Goal: Task Accomplishment & Management: Manage account settings

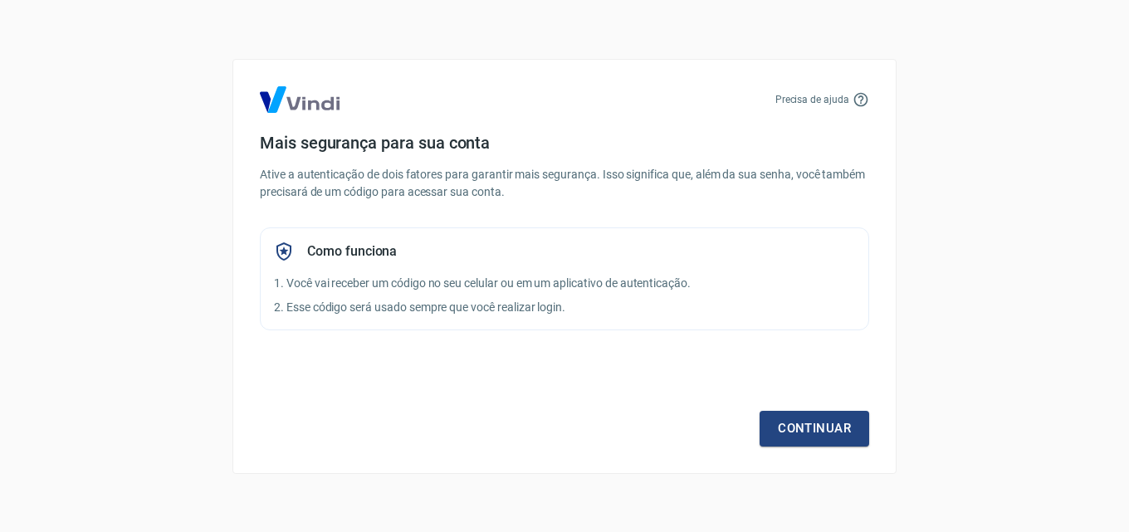
click at [820, 451] on div "Precisa de ajuda Mais segurança para sua conta Ative a autenticação de dois fat…" at bounding box center [564, 266] width 664 height 415
click at [823, 439] on link "Continuar" at bounding box center [814, 428] width 110 height 35
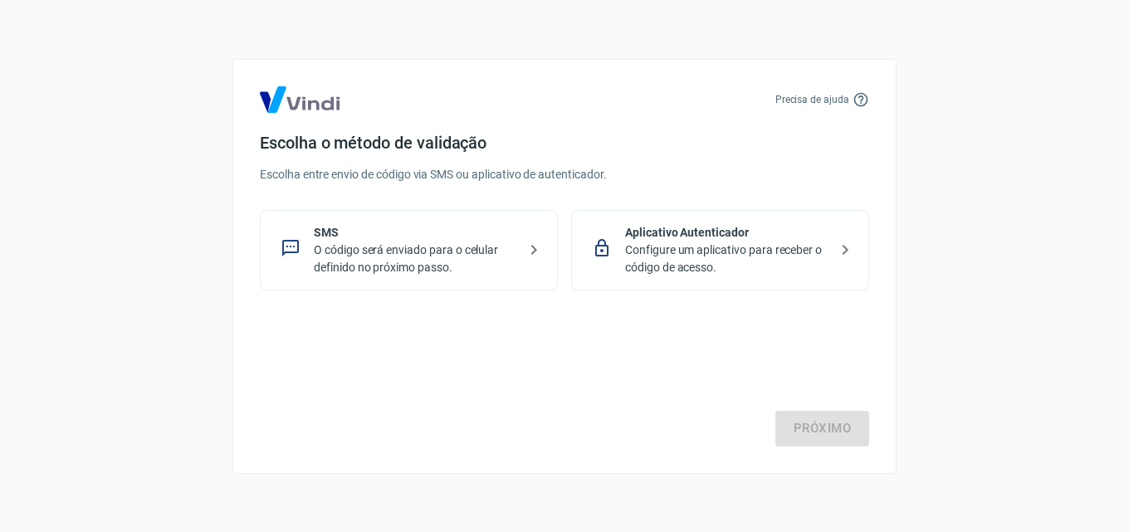
click at [673, 259] on p "Configure um aplicativo para receber o código de acesso." at bounding box center [726, 259] width 203 height 35
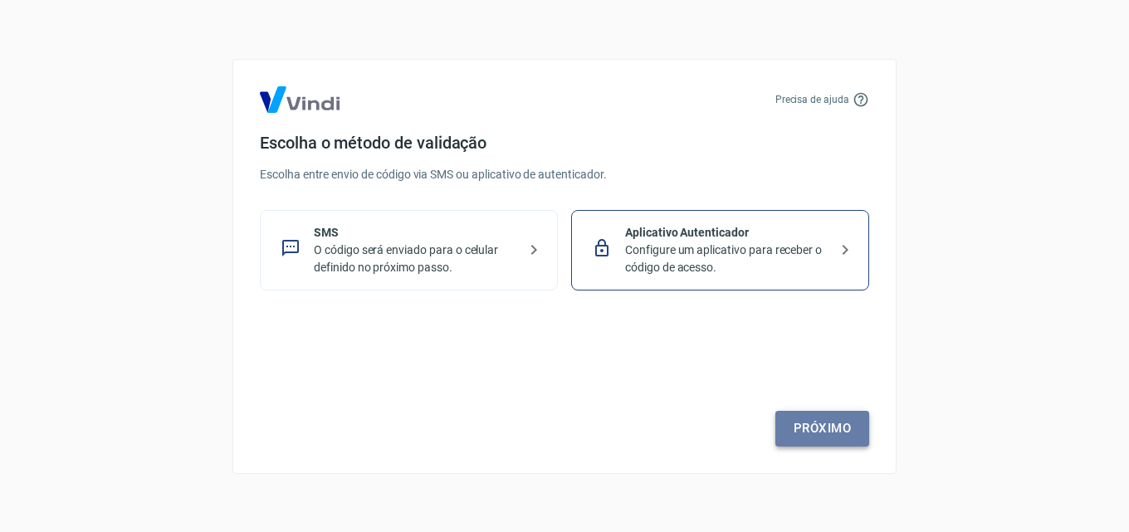
click at [813, 432] on link "Próximo" at bounding box center [822, 428] width 94 height 35
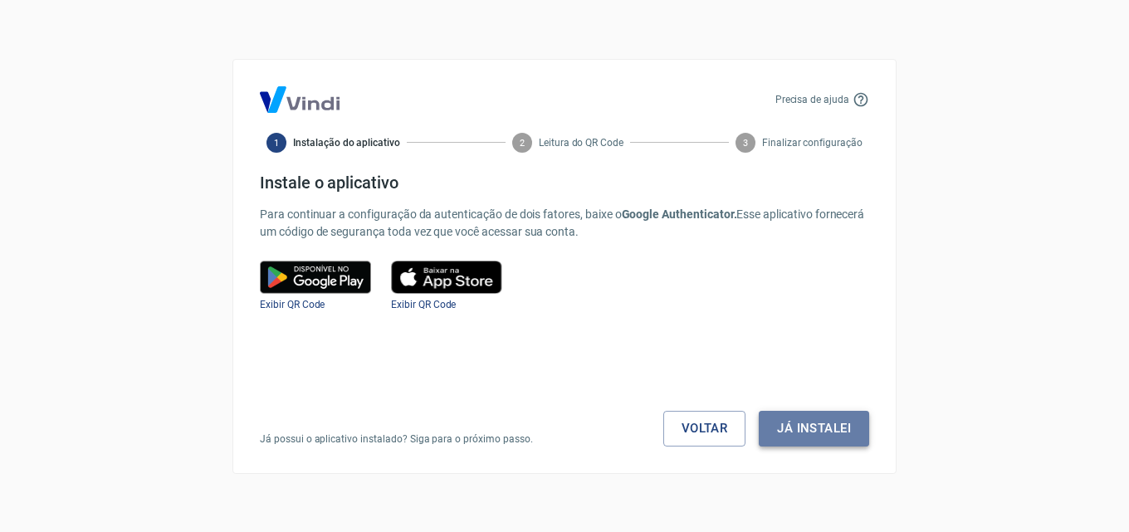
click at [813, 436] on button "Já instalei" at bounding box center [814, 428] width 110 height 35
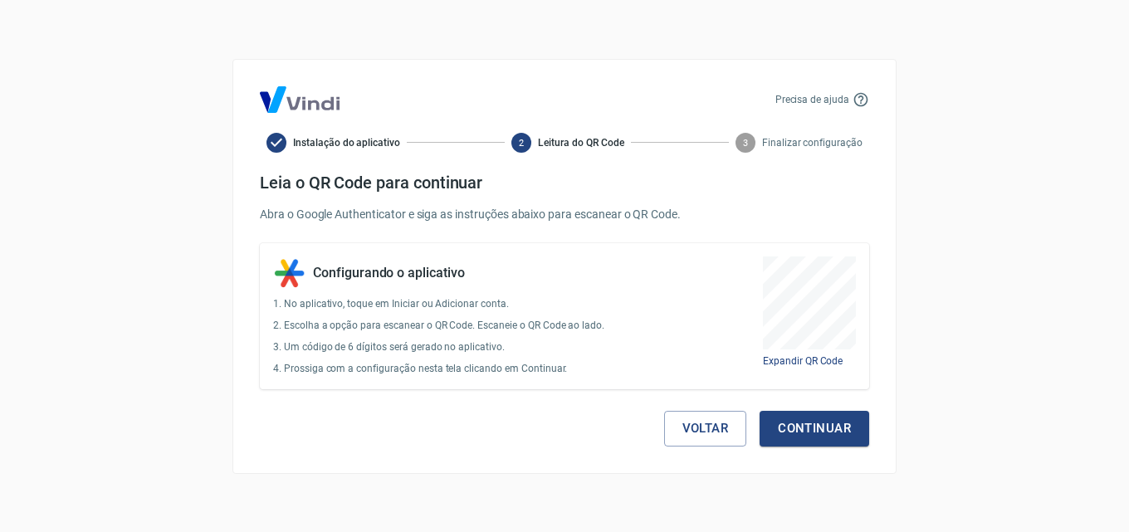
drag, startPoint x: 920, startPoint y: 55, endPoint x: 452, endPoint y: 85, distance: 469.1
click at [452, 86] on div "Precisa de ajuda" at bounding box center [564, 99] width 609 height 27
click at [846, 430] on button "Continuar" at bounding box center [814, 428] width 110 height 35
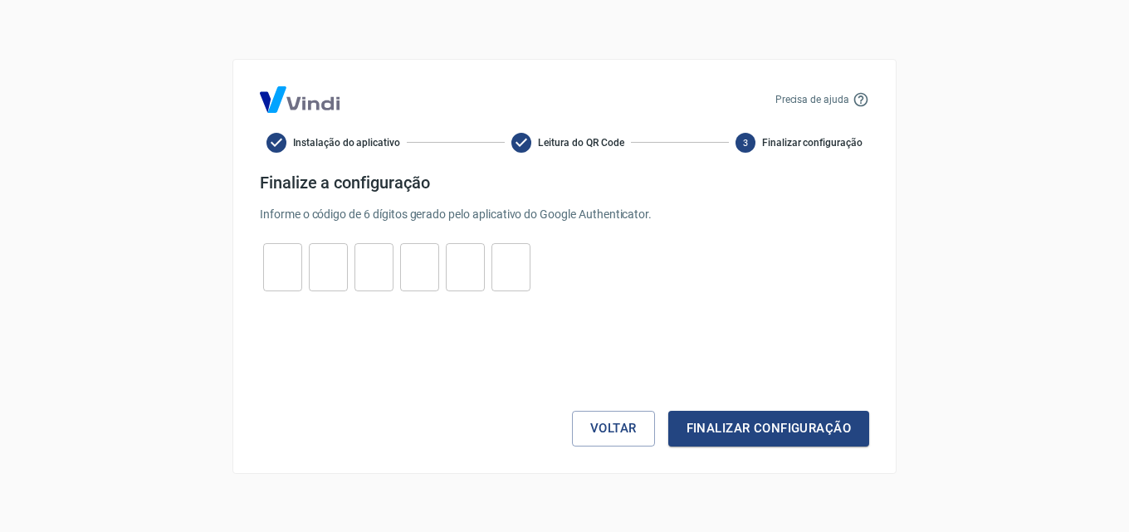
click at [275, 261] on input "tel" at bounding box center [282, 267] width 39 height 36
type input "3"
type input "2"
type input "3"
type input "8"
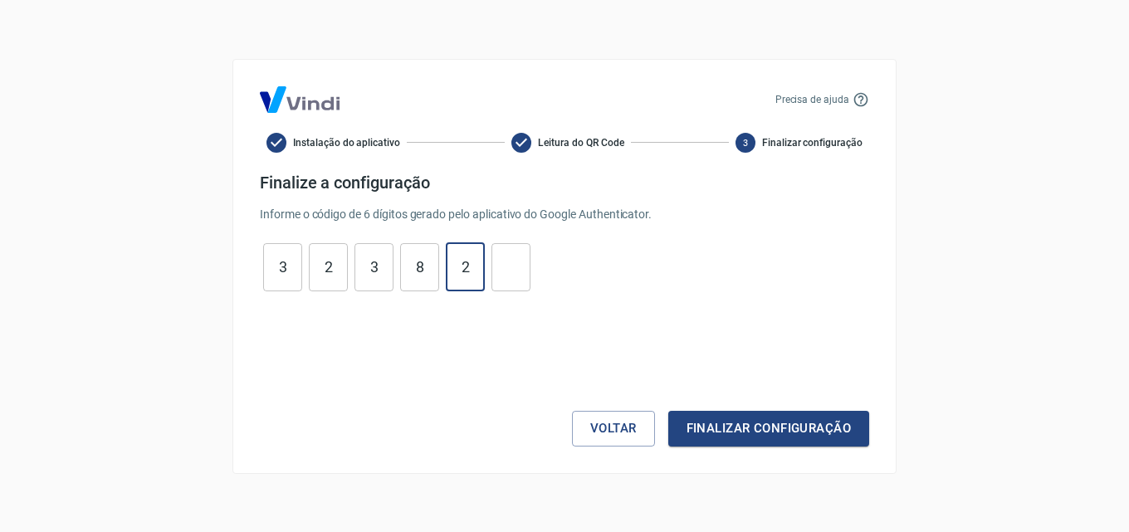
type input "2"
type input "4"
click at [745, 424] on button "Finalizar configuração" at bounding box center [768, 428] width 201 height 35
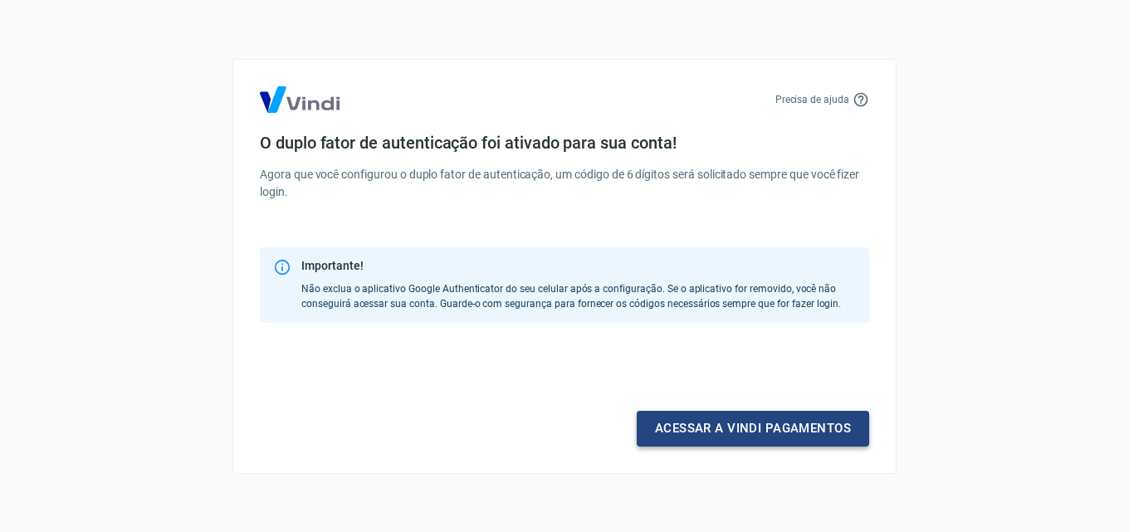
click at [764, 431] on link "Acessar a Vindi pagamentos" at bounding box center [753, 428] width 232 height 35
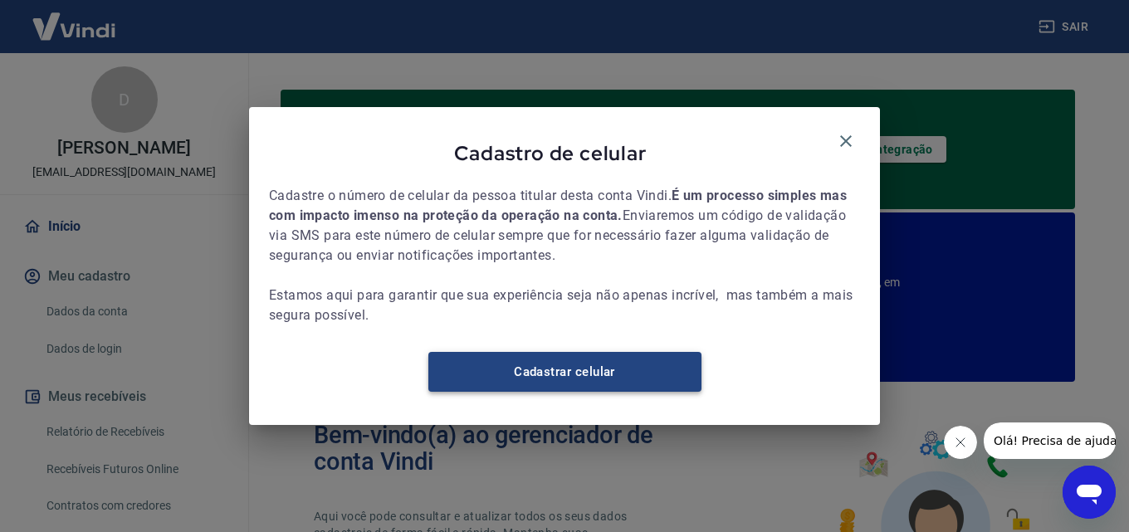
click at [648, 387] on link "Cadastrar celular" at bounding box center [564, 372] width 273 height 40
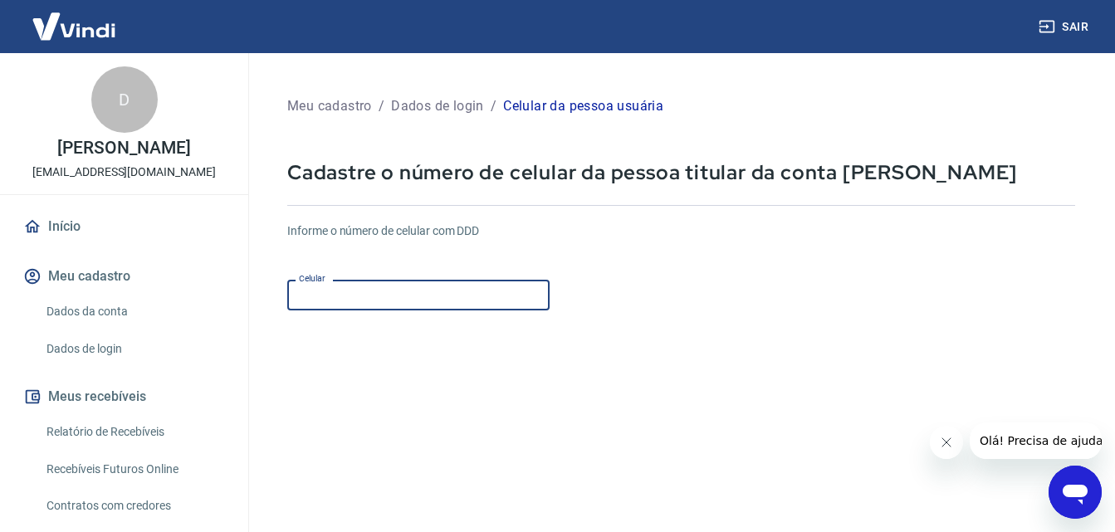
click at [376, 300] on input "Celular" at bounding box center [418, 295] width 262 height 31
click at [568, 240] on h6 "Informe o número de celular com DDD" at bounding box center [681, 230] width 788 height 17
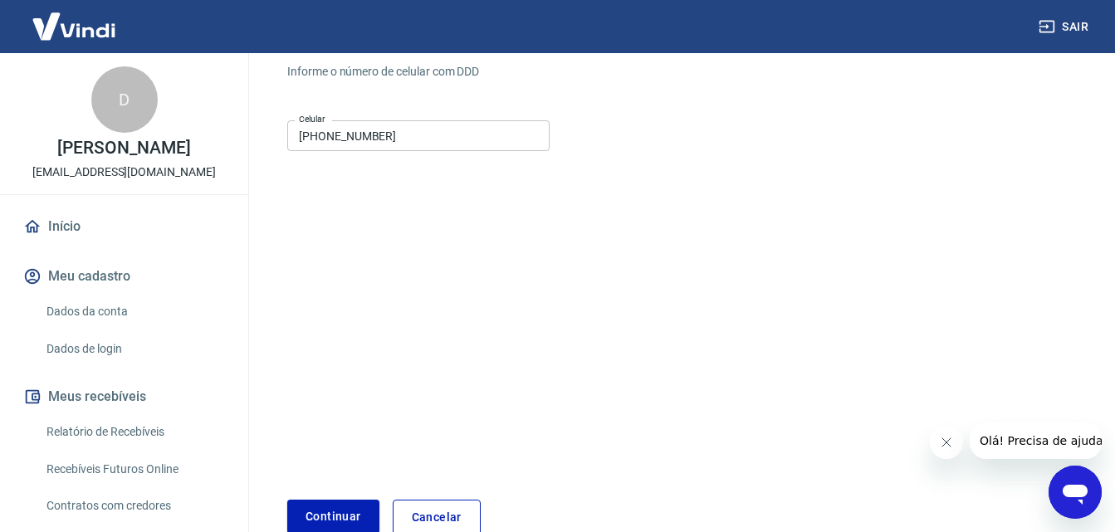
scroll to position [166, 0]
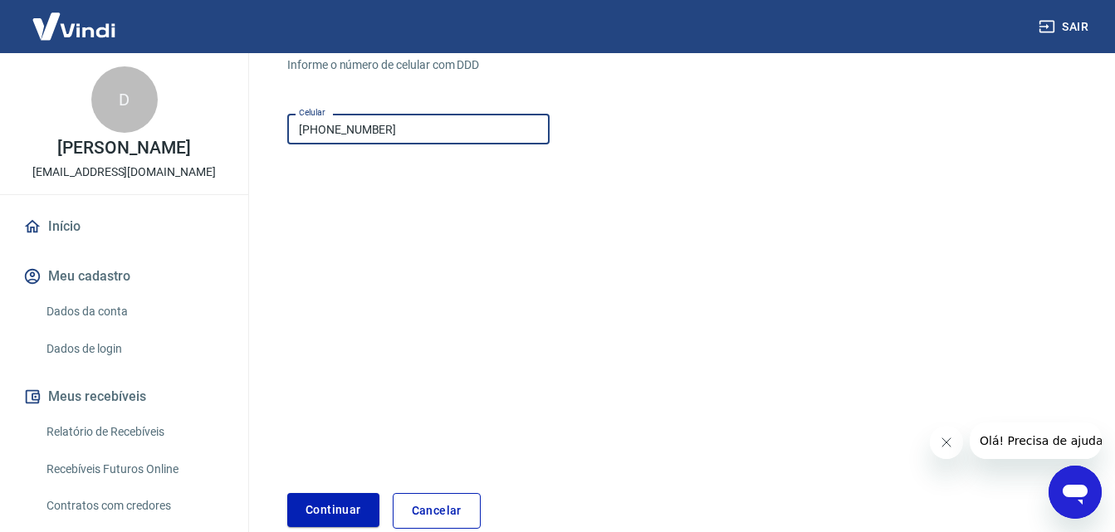
drag, startPoint x: 407, startPoint y: 119, endPoint x: 335, endPoint y: 131, distance: 72.5
click at [335, 131] on input "(64) 99207-3024" at bounding box center [418, 129] width 262 height 31
click at [334, 129] on input "(64) 9913-0225" at bounding box center [418, 129] width 262 height 31
type input "(64) 99213-0225"
click at [330, 511] on button "Continuar" at bounding box center [333, 510] width 92 height 34
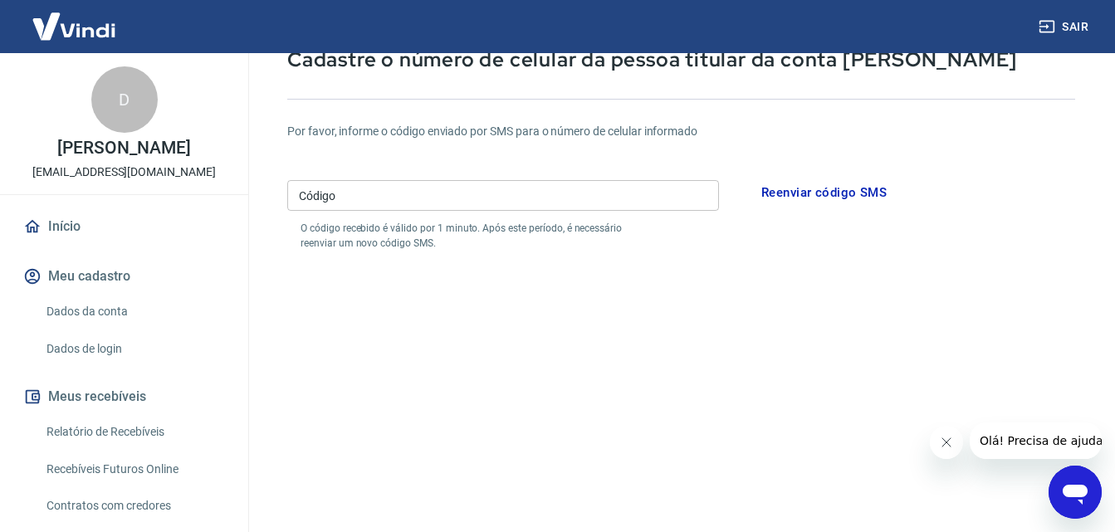
scroll to position [83, 0]
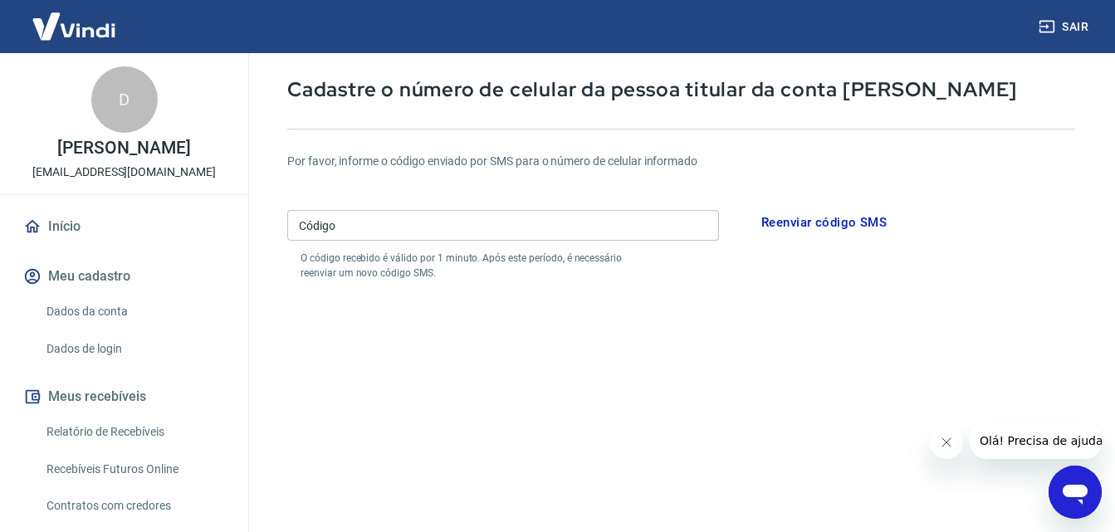
click at [515, 216] on input "Código" at bounding box center [503, 225] width 432 height 31
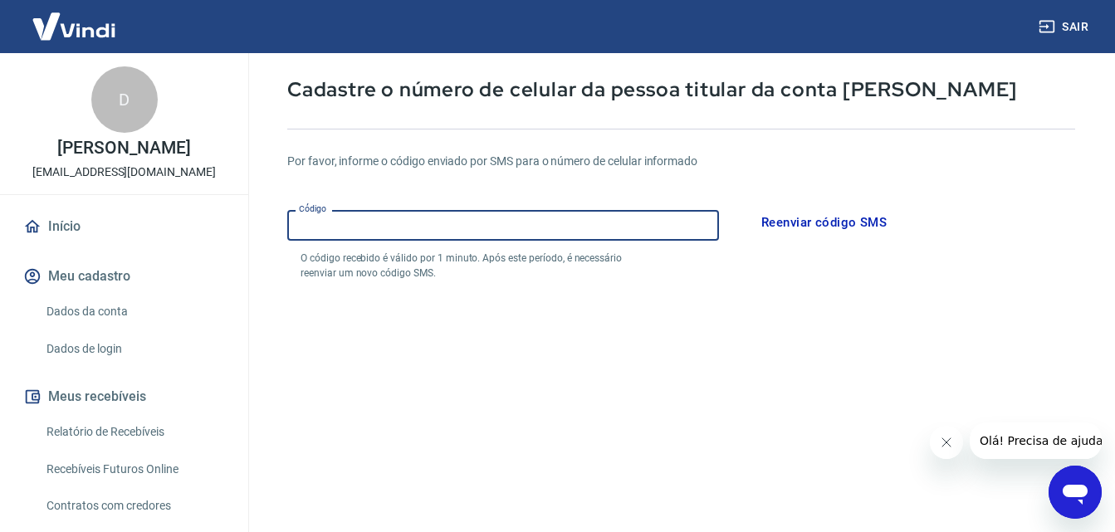
click at [608, 177] on div "Por favor, informe o código enviado por SMS para o número de celular informado …" at bounding box center [681, 217] width 788 height 128
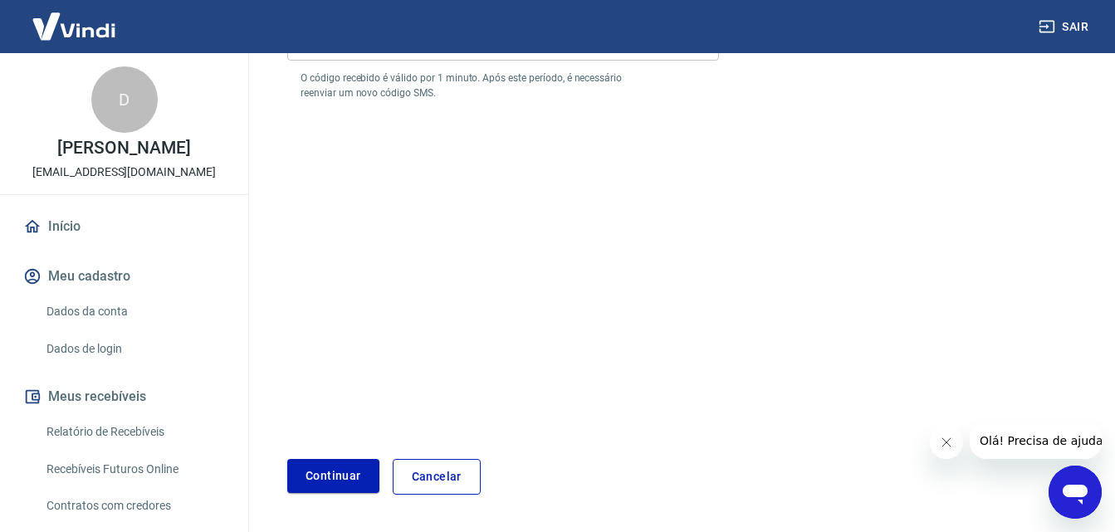
scroll to position [234, 0]
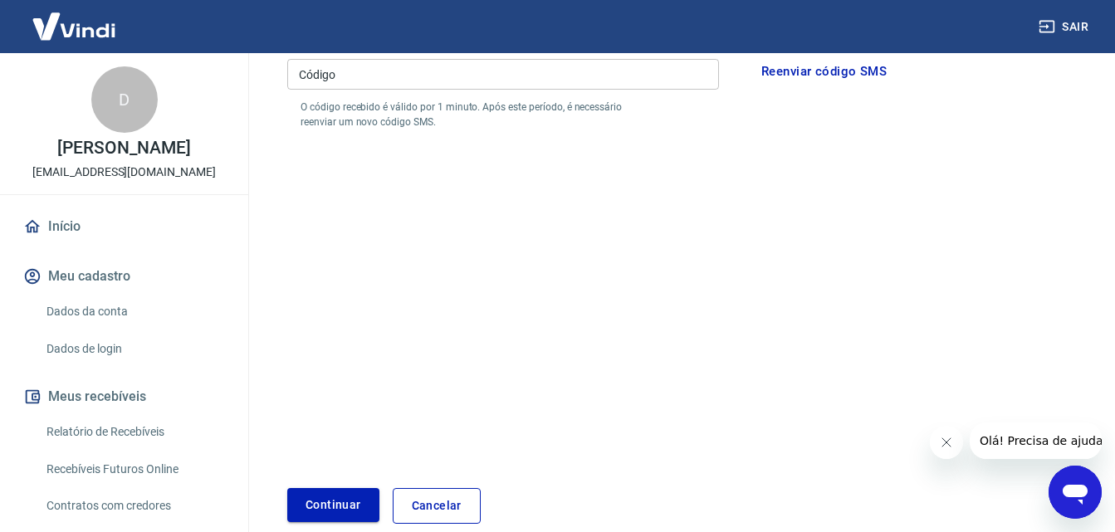
click at [354, 505] on button "Continuar" at bounding box center [333, 505] width 92 height 34
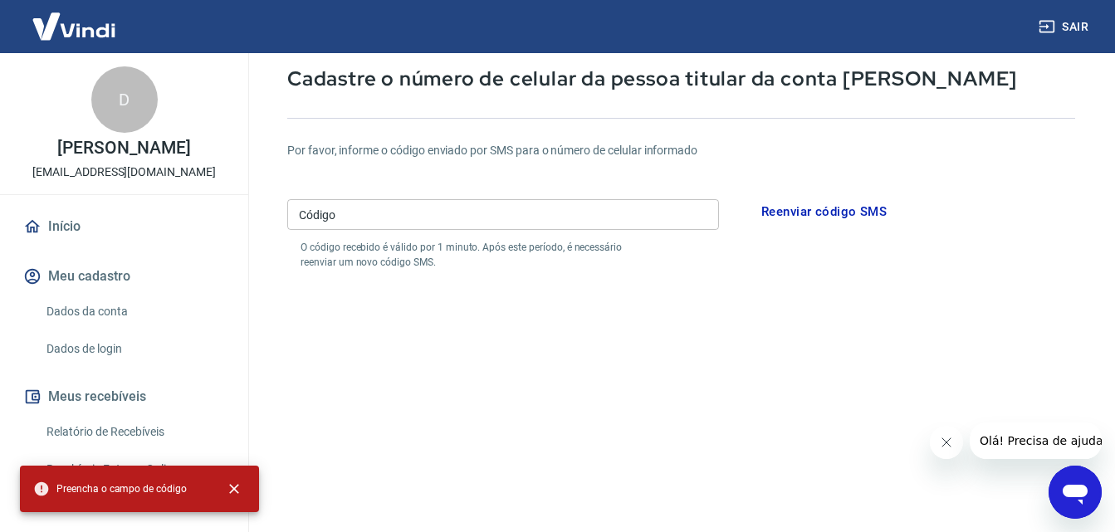
scroll to position [68, 0]
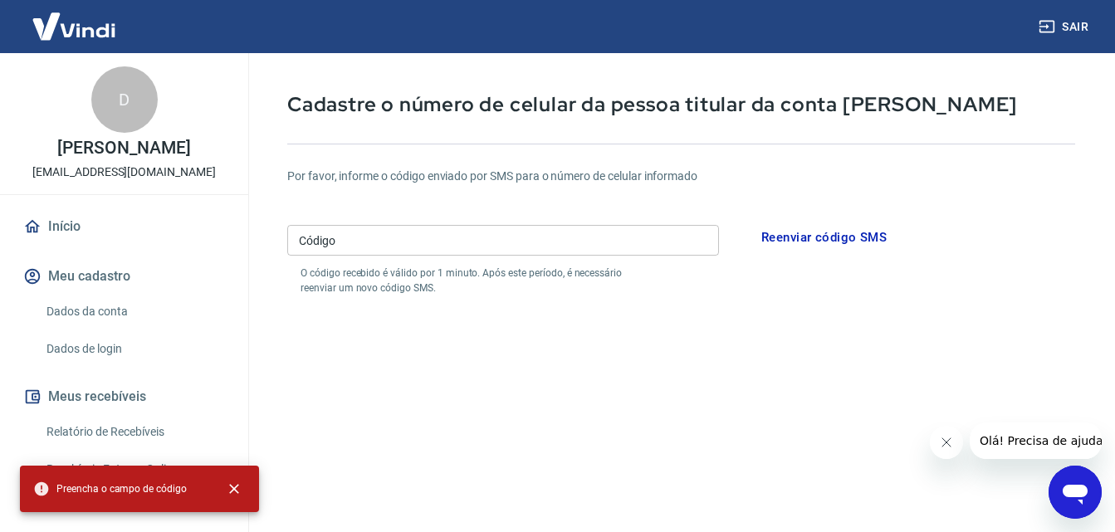
click at [832, 229] on button "Reenviar código SMS" at bounding box center [824, 237] width 144 height 35
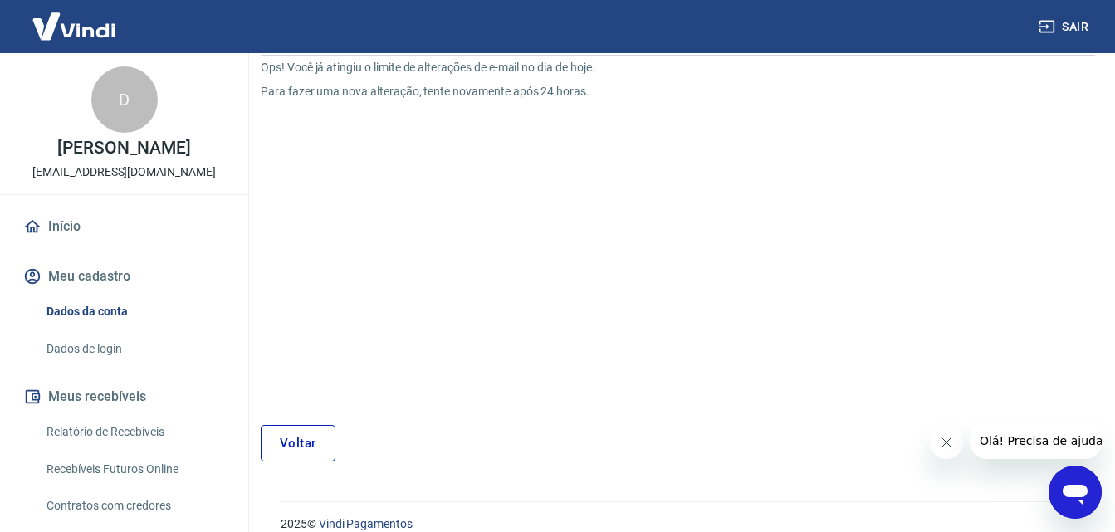
click at [312, 448] on link "Voltar" at bounding box center [298, 443] width 75 height 37
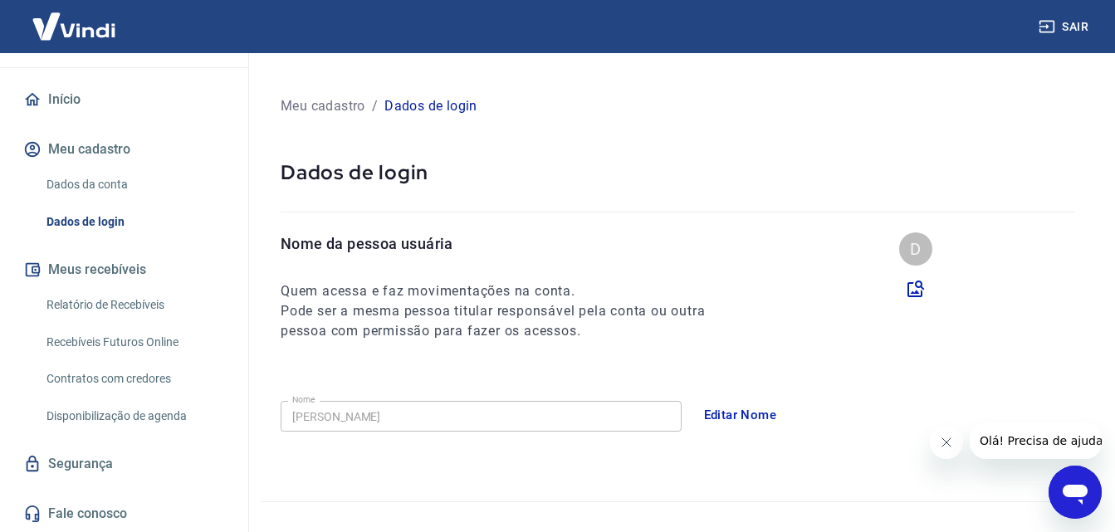
click at [170, 305] on link "Relatório de Recebíveis" at bounding box center [134, 305] width 188 height 34
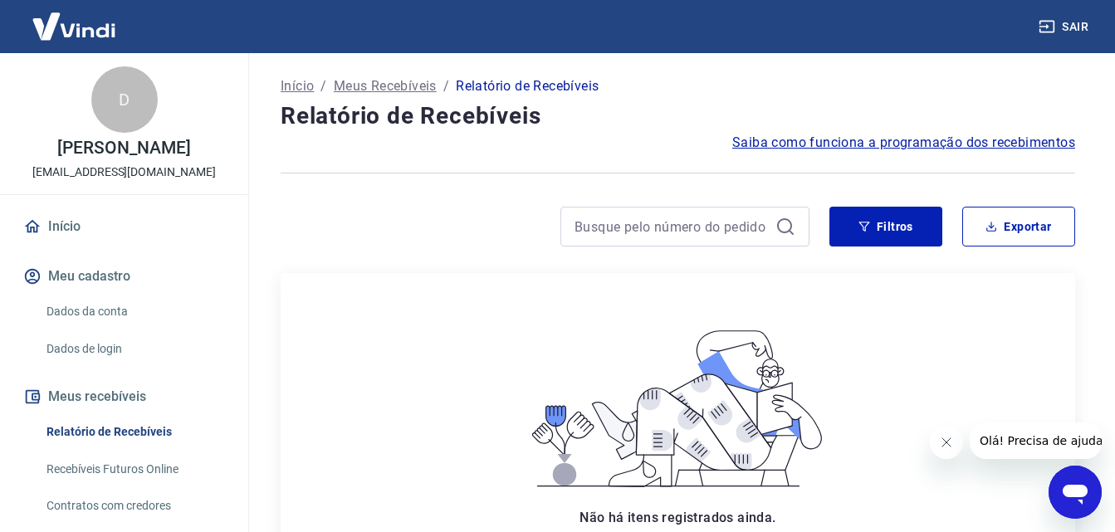
click at [95, 298] on link "Dados da conta" at bounding box center [134, 312] width 188 height 34
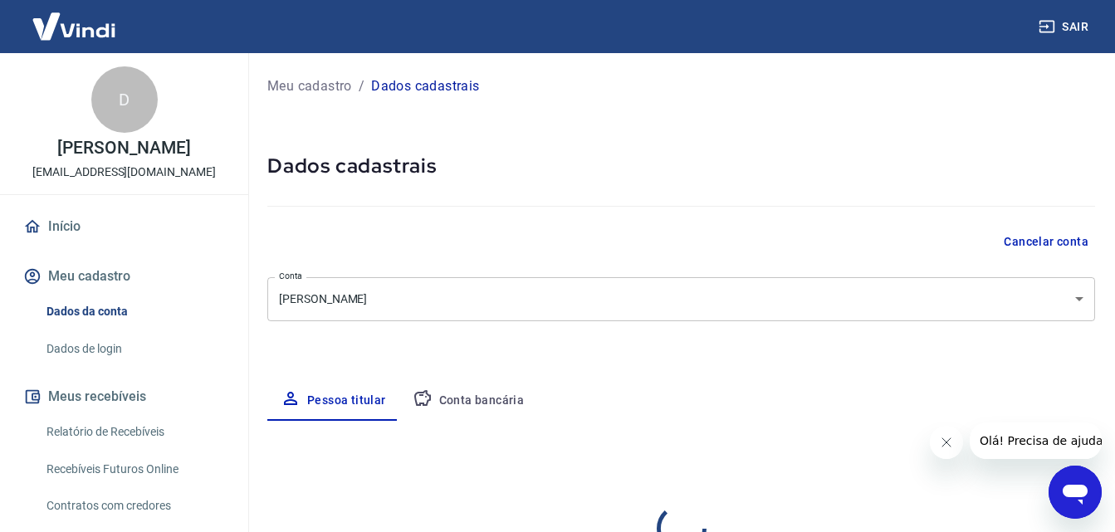
select select "GO"
select select "business"
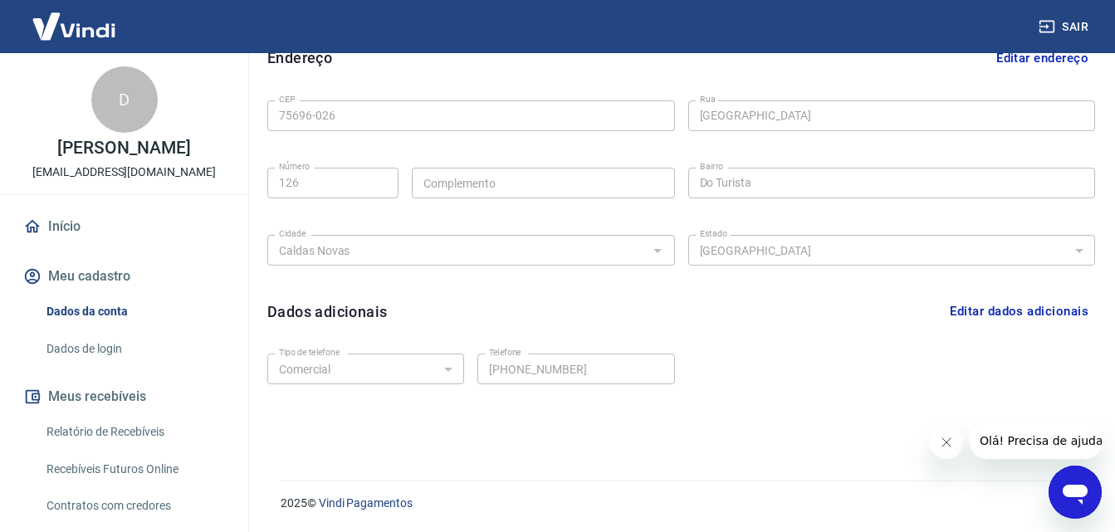
scroll to position [127, 0]
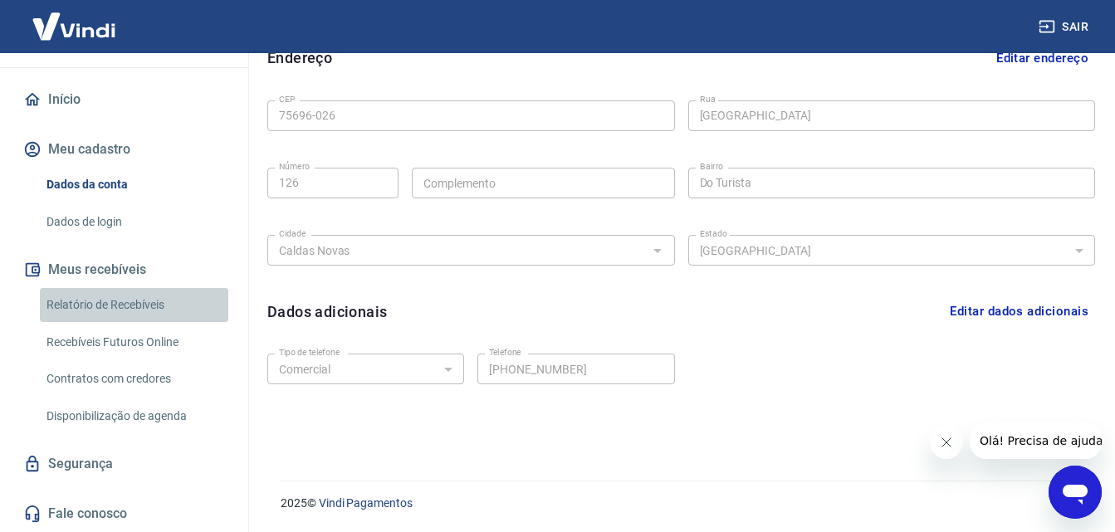
click at [137, 315] on link "Relatório de Recebíveis" at bounding box center [134, 305] width 188 height 34
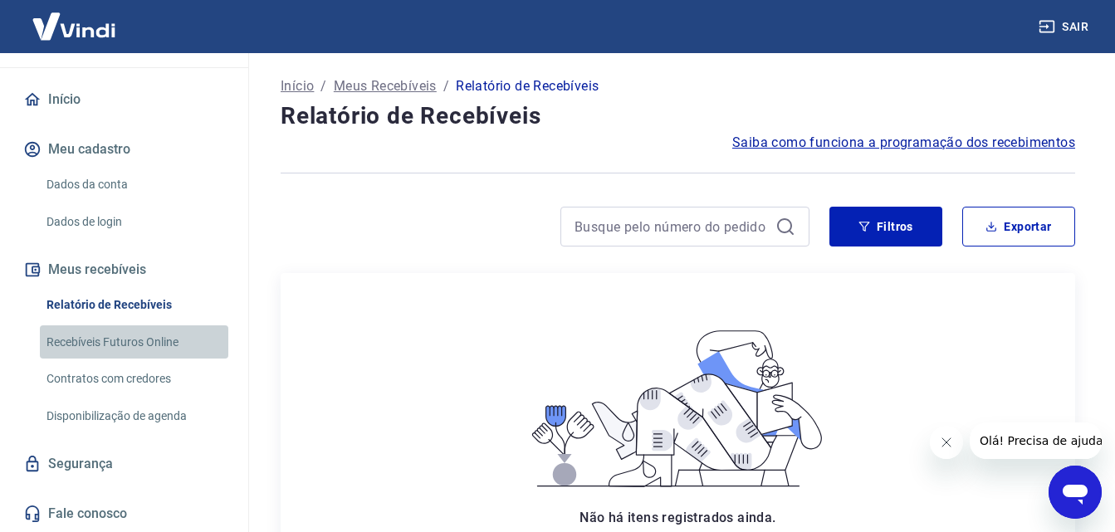
click at [161, 355] on link "Recebíveis Futuros Online" at bounding box center [134, 342] width 188 height 34
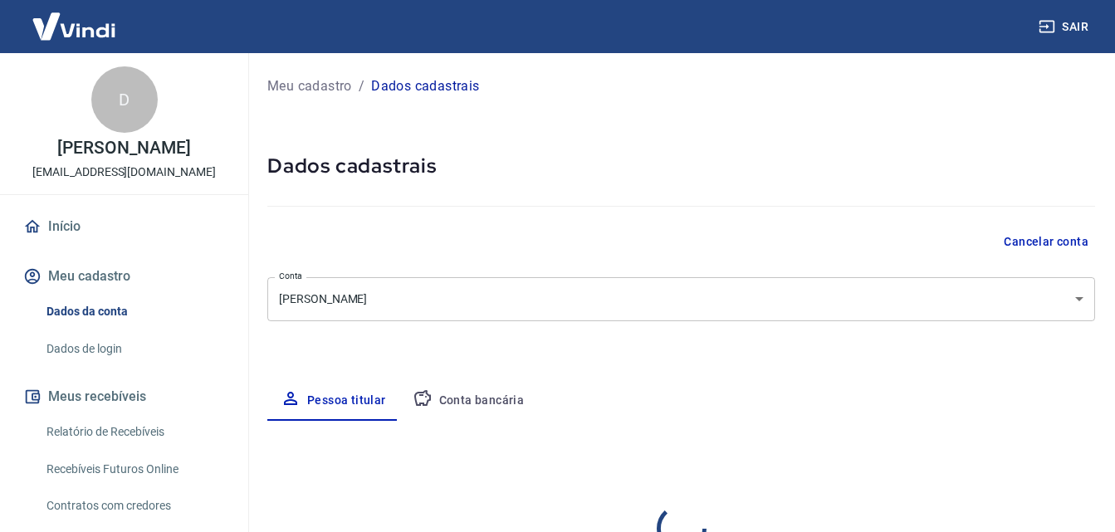
select select "GO"
select select "business"
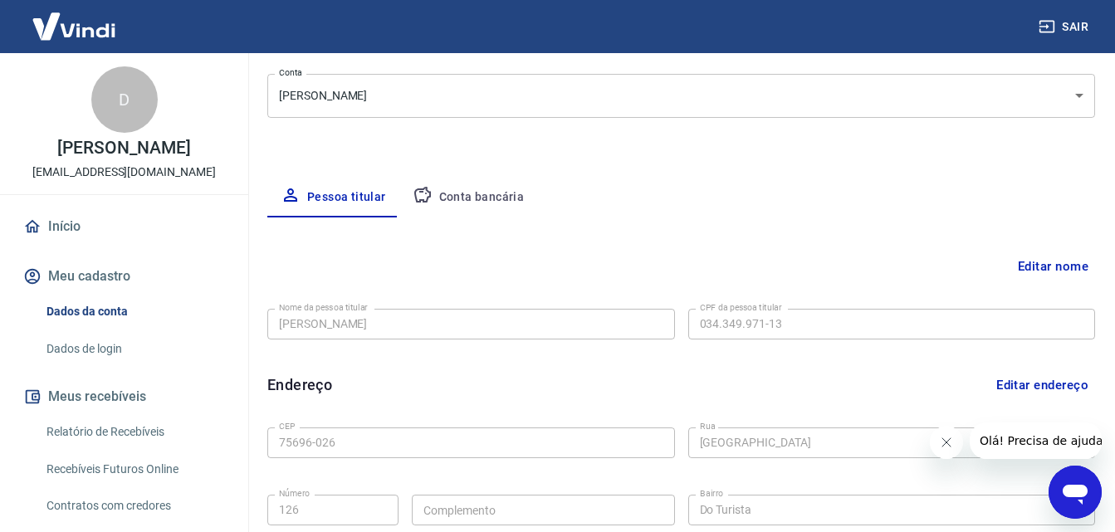
scroll to position [115, 0]
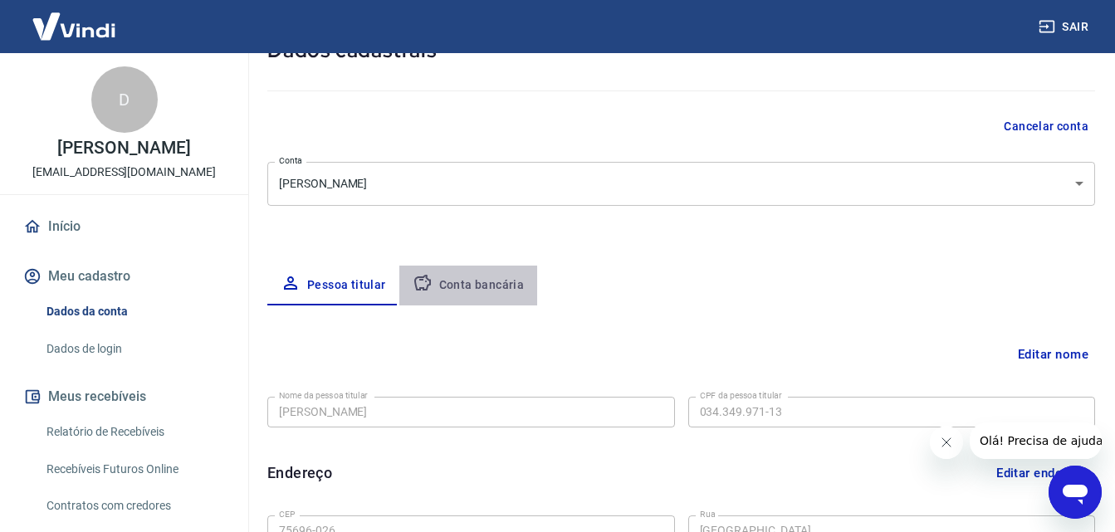
click at [471, 284] on button "Conta bancária" at bounding box center [468, 286] width 139 height 40
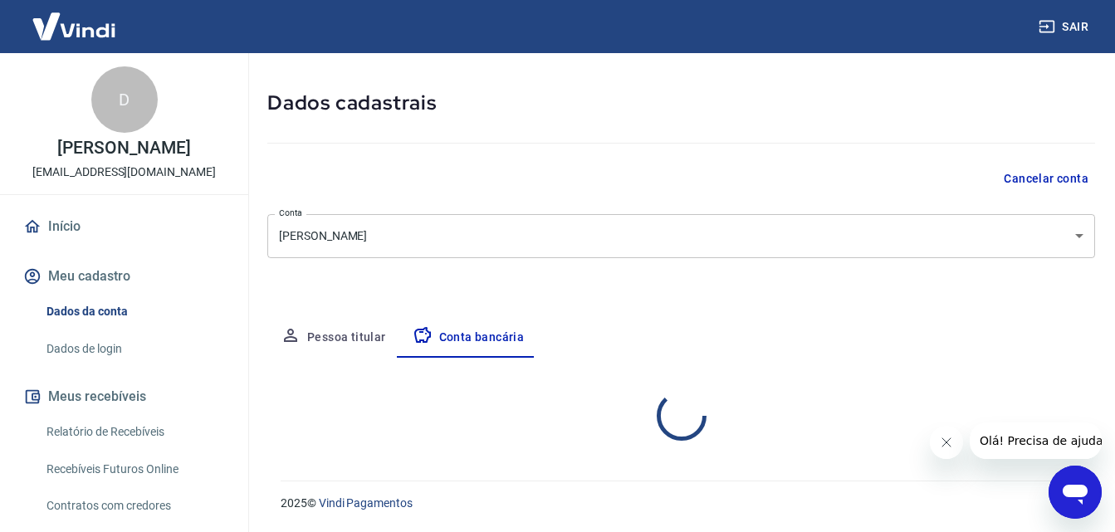
select select "3"
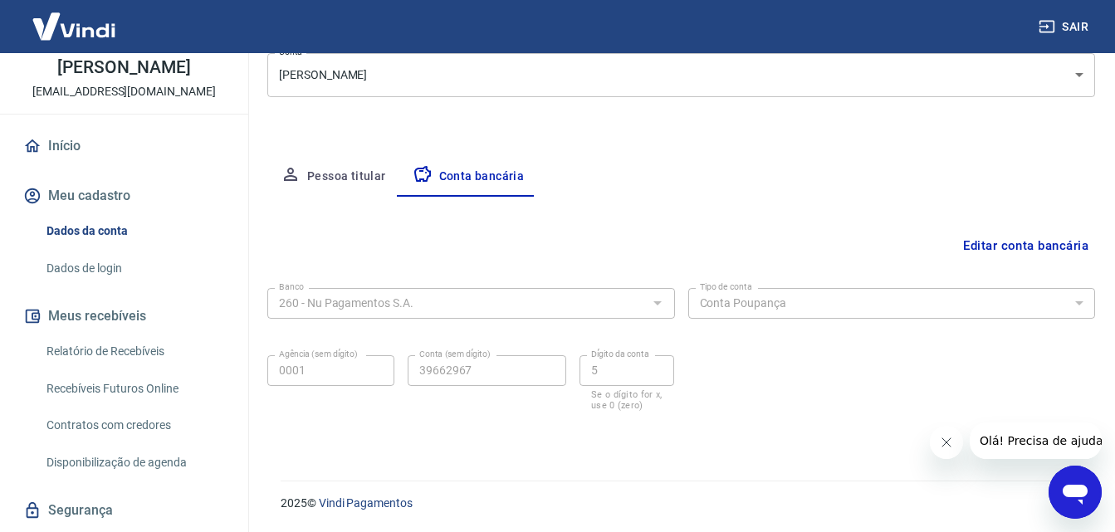
scroll to position [166, 0]
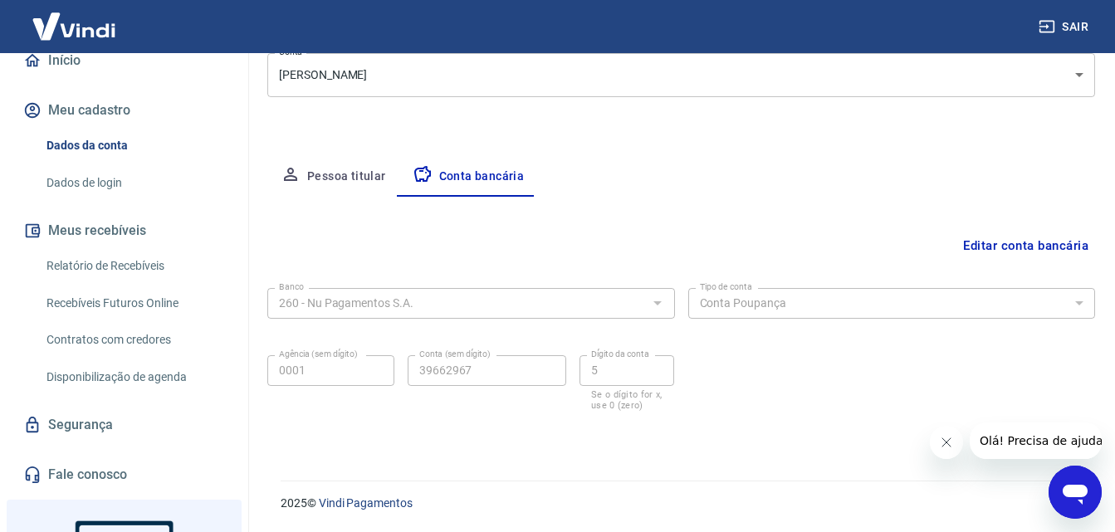
click at [122, 419] on link "Segurança" at bounding box center [124, 425] width 208 height 37
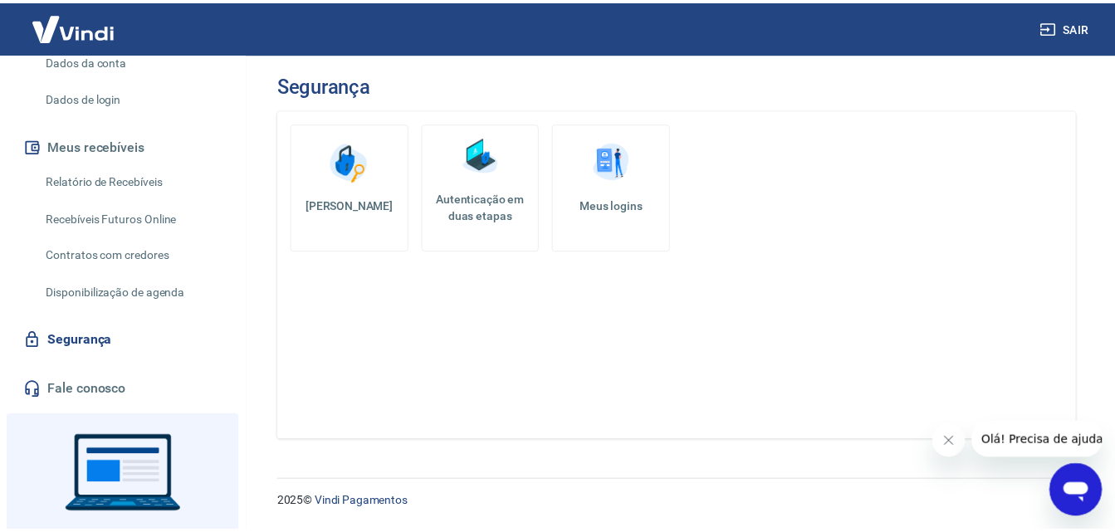
scroll to position [327, 0]
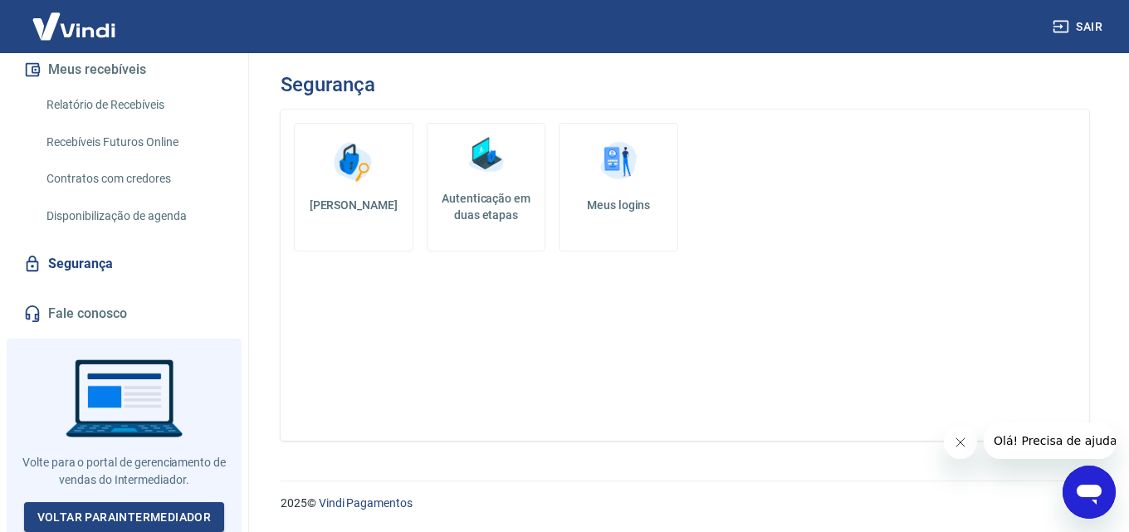
click at [129, 313] on link "Fale conosco" at bounding box center [124, 313] width 208 height 37
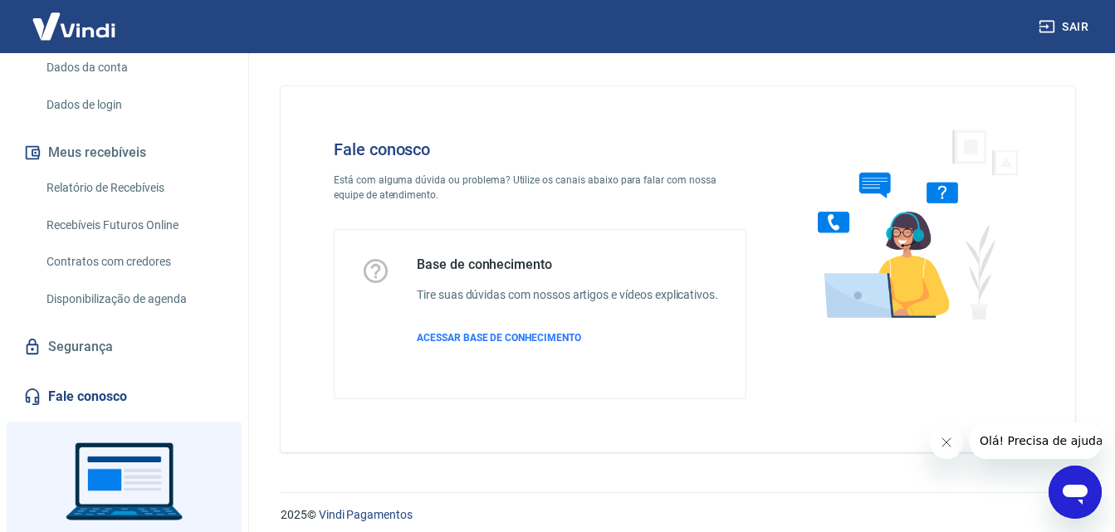
scroll to position [161, 0]
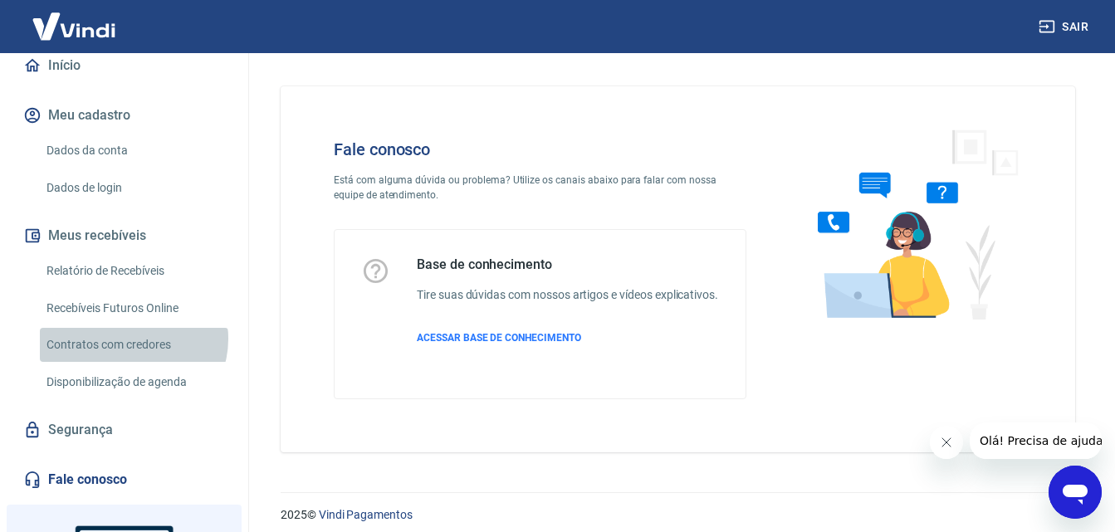
click at [132, 339] on link "Contratos com credores" at bounding box center [134, 345] width 188 height 34
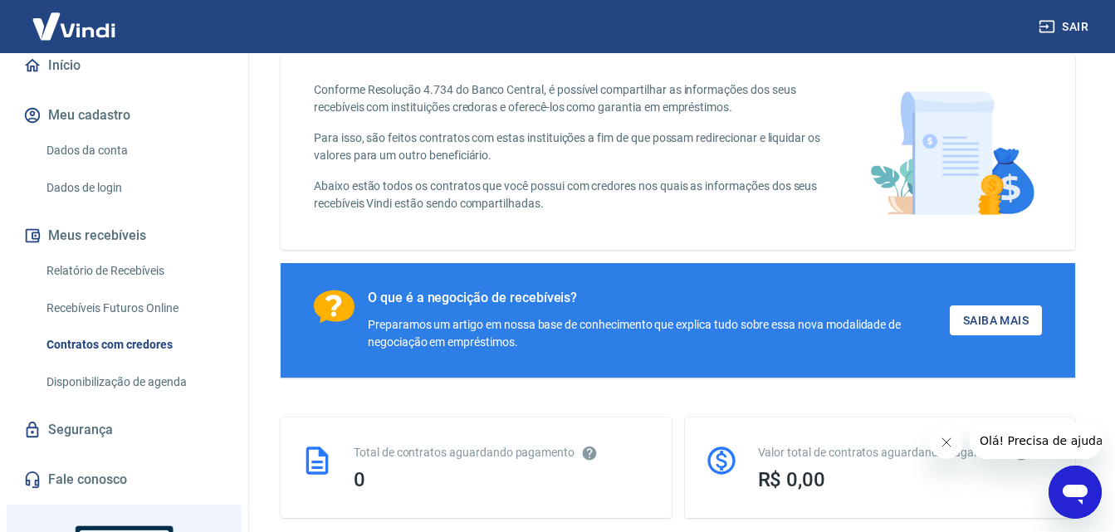
scroll to position [83, 0]
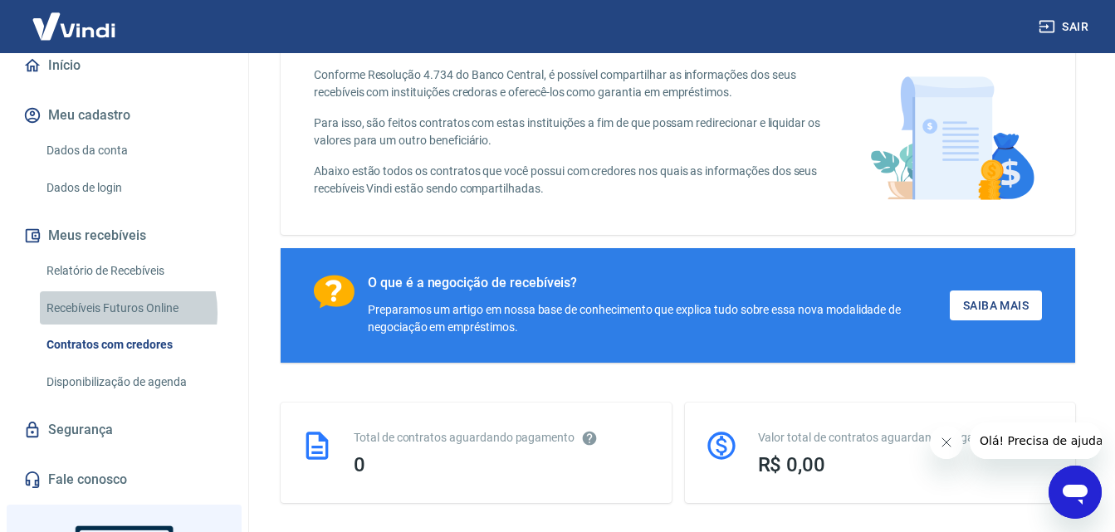
click at [104, 312] on link "Recebíveis Futuros Online" at bounding box center [134, 308] width 188 height 34
click at [144, 300] on link "Recebíveis Futuros Online" at bounding box center [134, 308] width 188 height 34
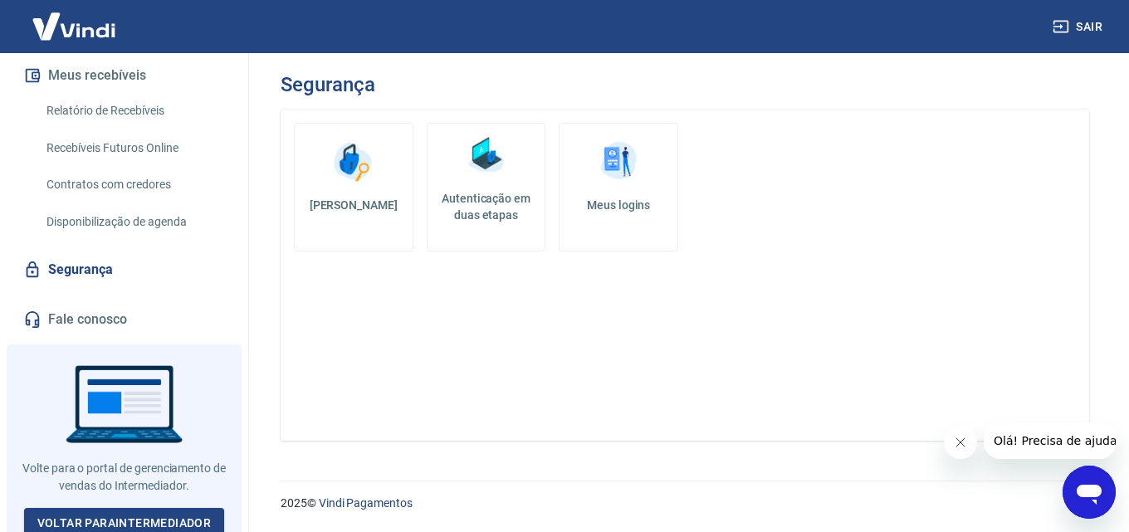
scroll to position [327, 0]
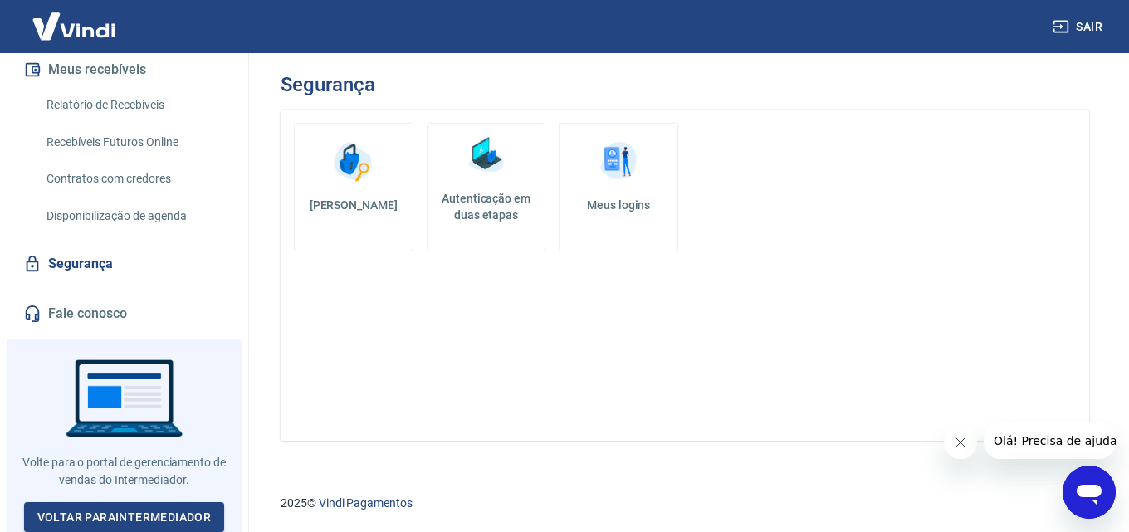
drag, startPoint x: 33, startPoint y: 452, endPoint x: 220, endPoint y: 464, distance: 187.1
click at [220, 464] on div at bounding box center [124, 439] width 235 height 200
click at [156, 502] on link "Voltar para Intermediador" at bounding box center [124, 517] width 201 height 31
